Goal: Obtain resource: Obtain resource

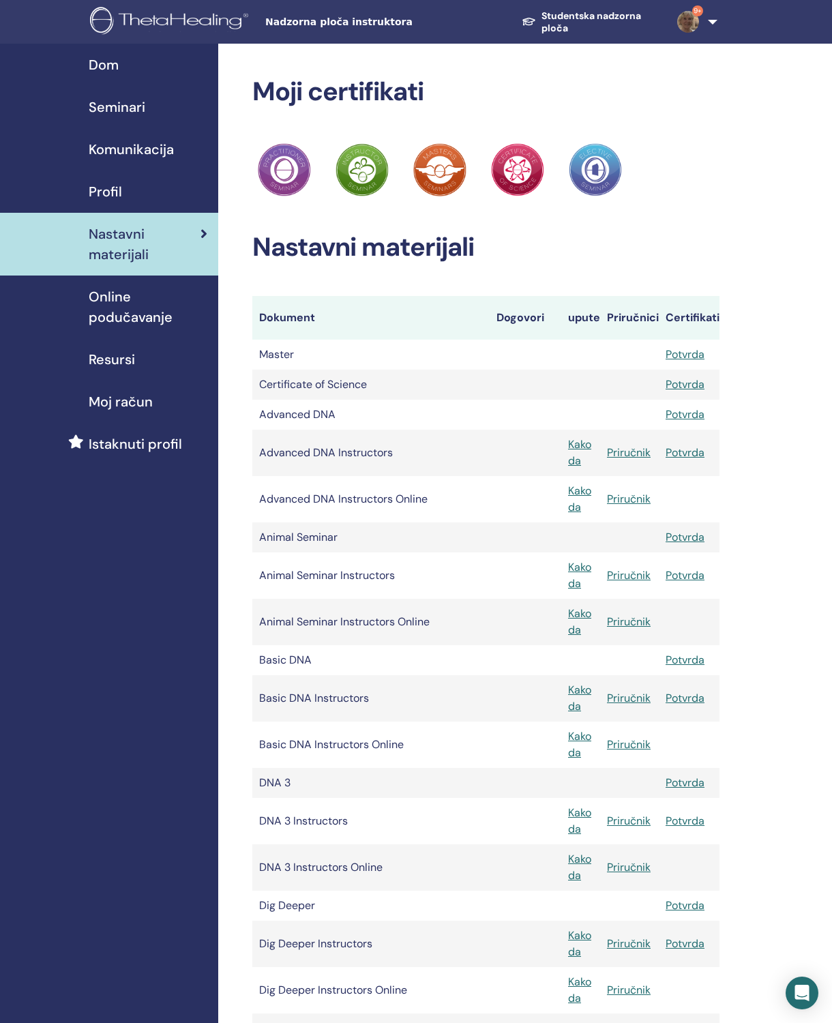
click at [582, 24] on link "Studentska nadzorna ploča" at bounding box center [588, 22] width 155 height 38
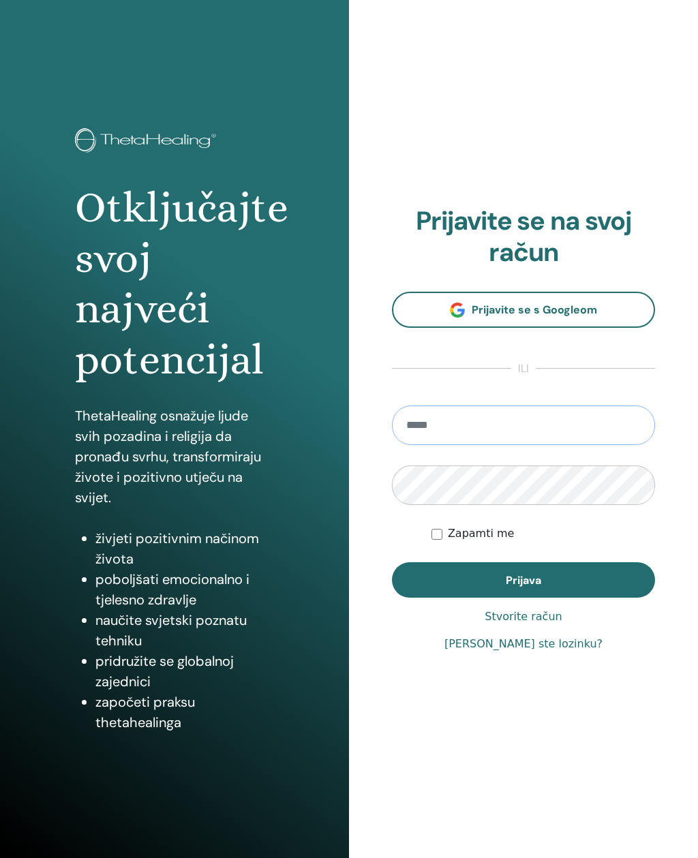
type input "**********"
click at [524, 580] on button "Prijava" at bounding box center [523, 580] width 263 height 35
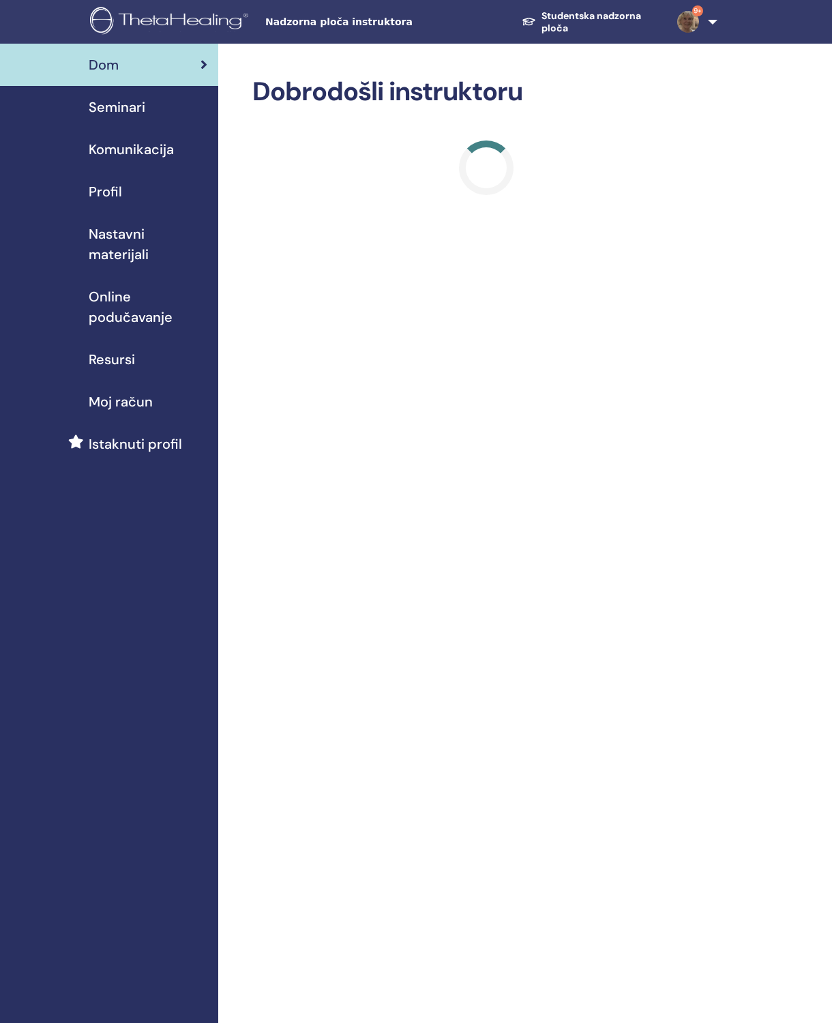
scroll to position [14, 0]
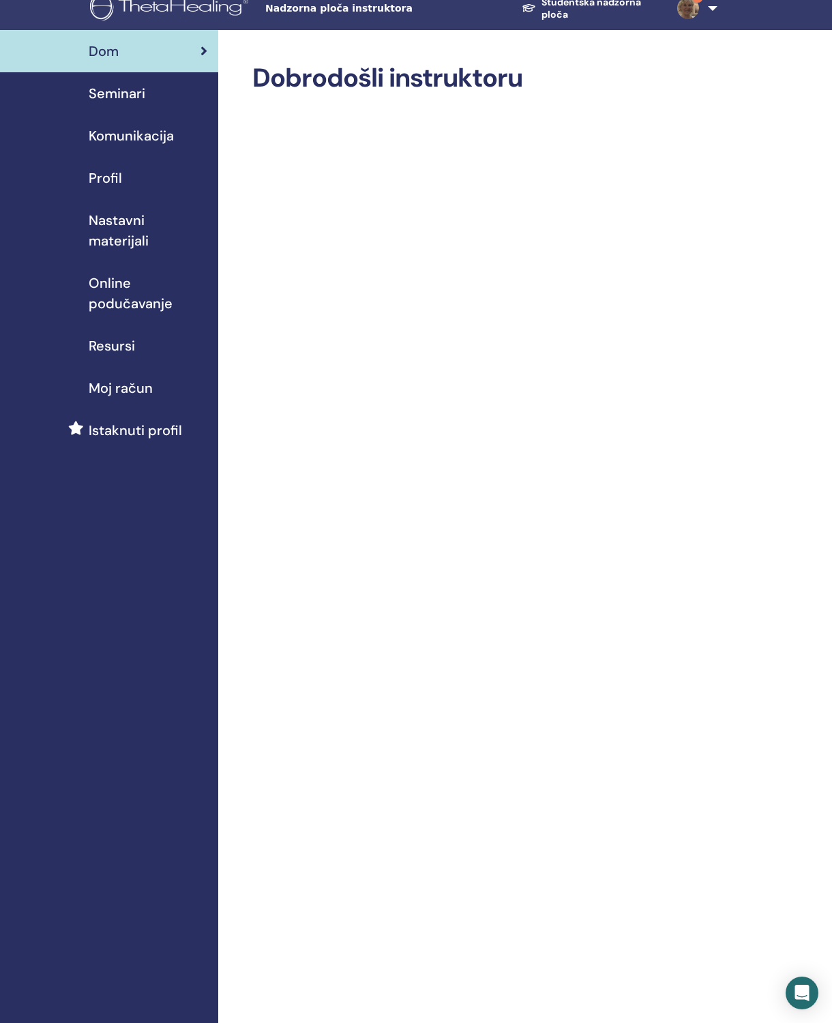
click at [176, 213] on span "Nastavni materijali" at bounding box center [148, 230] width 119 height 41
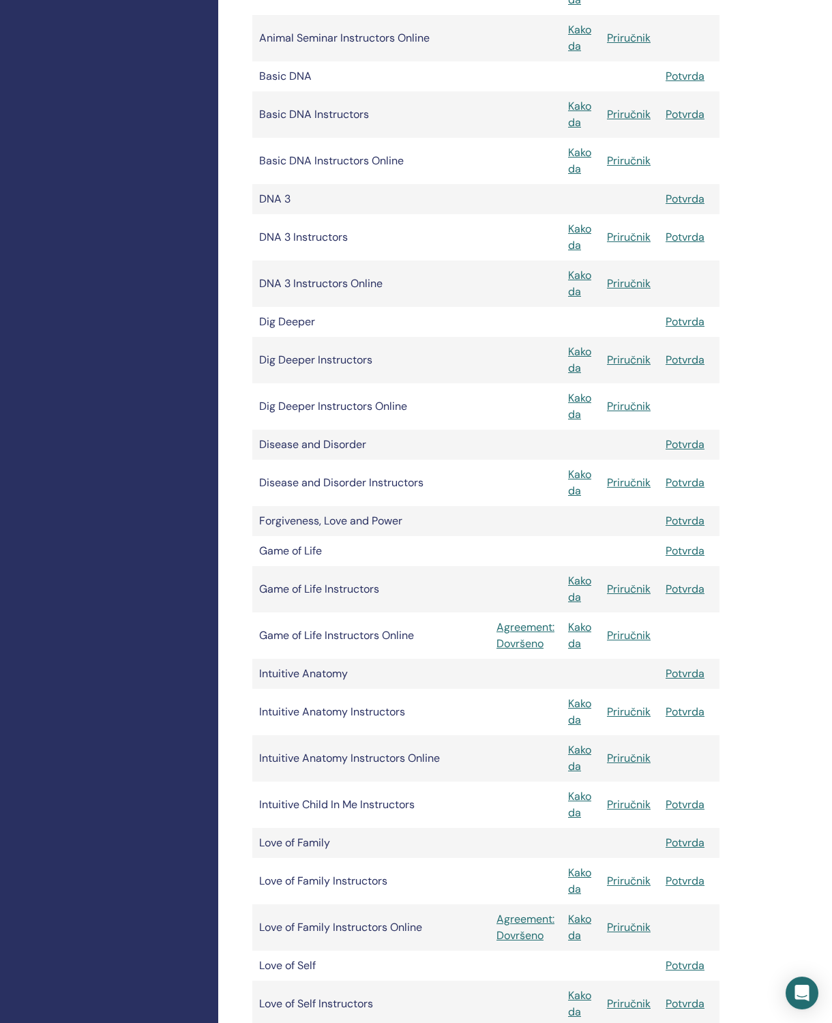
scroll to position [594, 0]
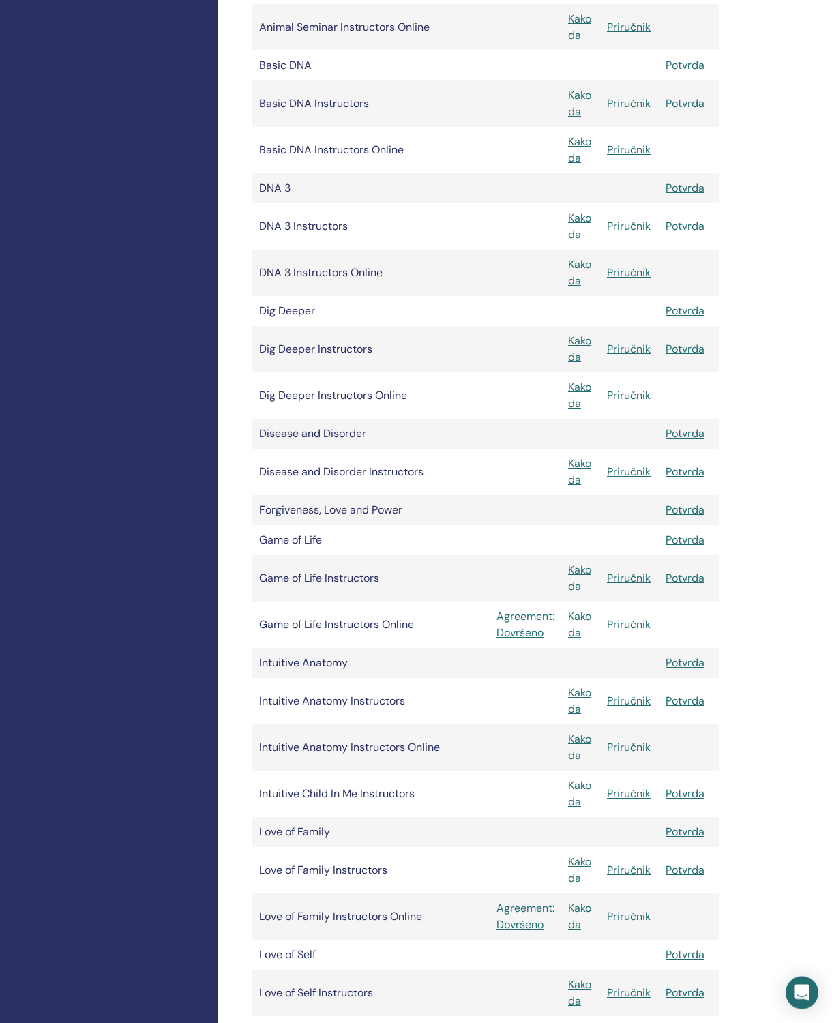
click at [692, 998] on link "Potvrda" at bounding box center [684, 993] width 39 height 14
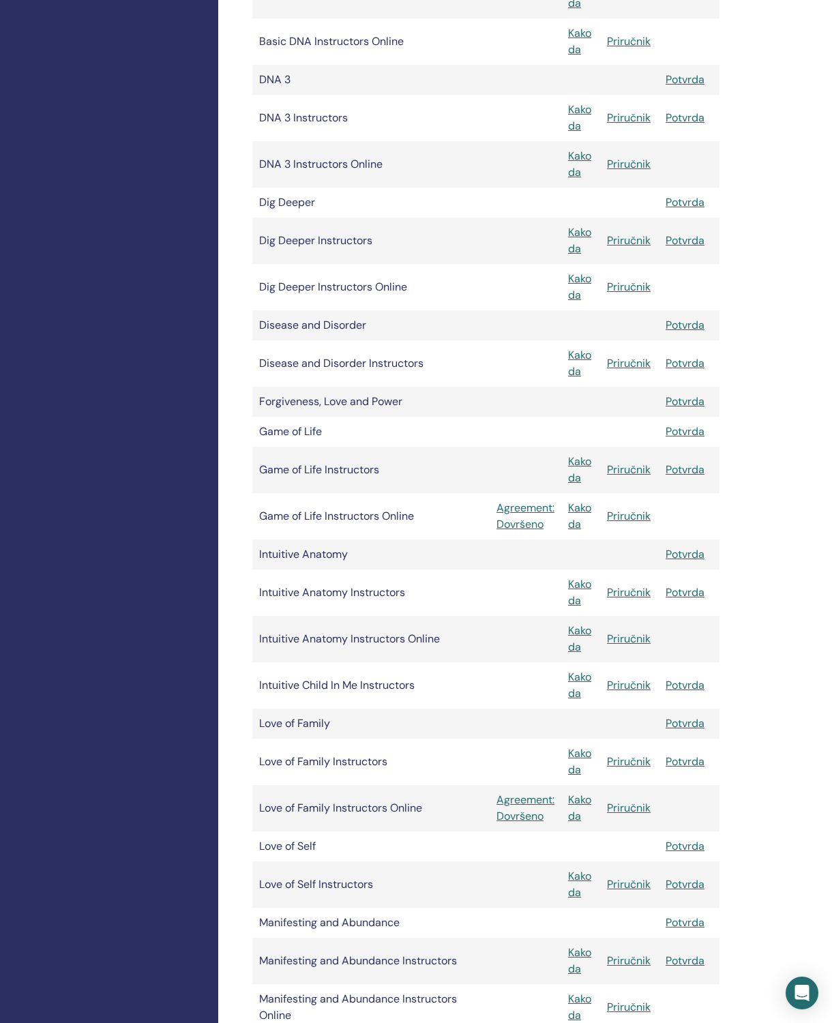
click at [357, 856] on td "Love of Self" at bounding box center [370, 846] width 237 height 30
click at [378, 848] on td "Love of Self" at bounding box center [370, 846] width 237 height 30
click at [399, 889] on td "Love of Self Instructors" at bounding box center [370, 884] width 237 height 46
click at [626, 888] on link "Priručnik" at bounding box center [629, 884] width 44 height 14
